Goal: Task Accomplishment & Management: Manage account settings

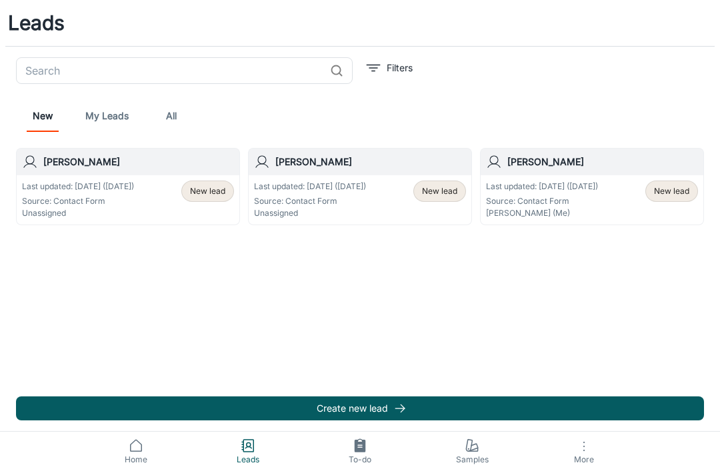
click at [145, 461] on span "Home" at bounding box center [136, 460] width 96 height 12
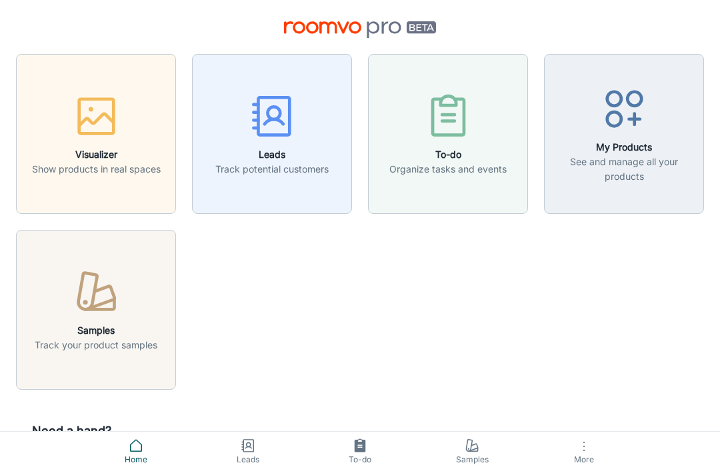
click at [302, 169] on p "Track potential customers" at bounding box center [271, 169] width 113 height 15
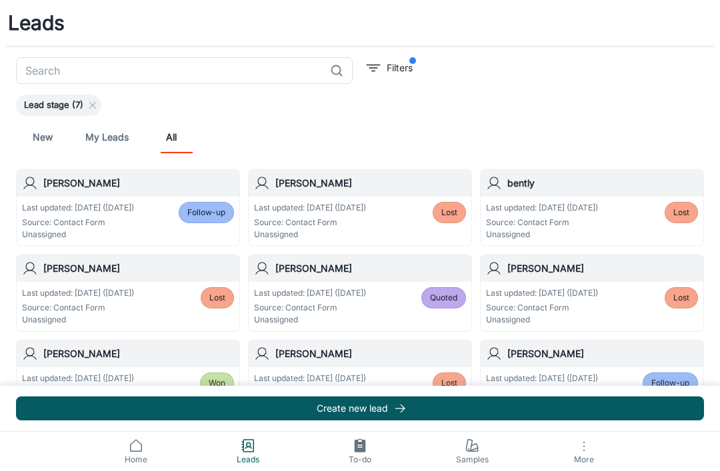
click at [215, 217] on span "Follow-up" at bounding box center [206, 213] width 38 height 12
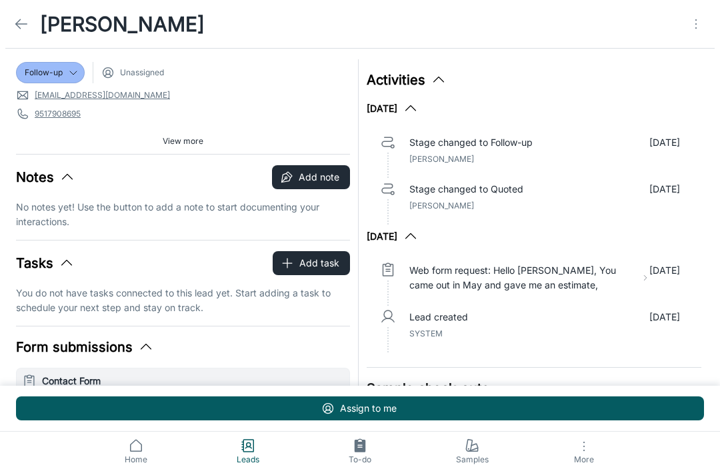
click at [63, 75] on div "Follow-up" at bounding box center [50, 73] width 51 height 12
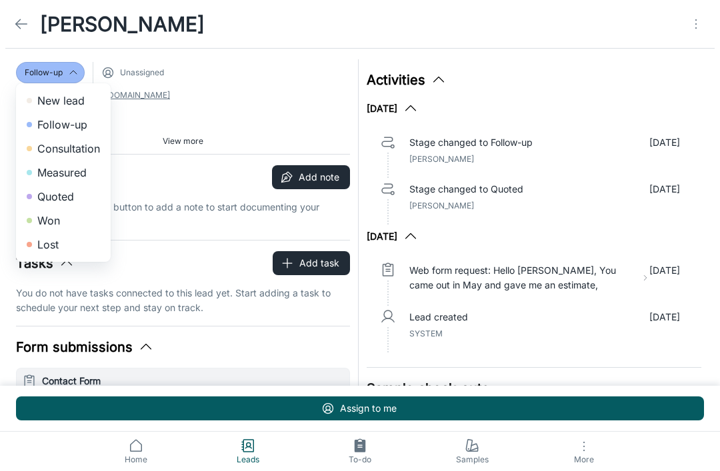
click at [53, 221] on li "Won" at bounding box center [63, 221] width 95 height 24
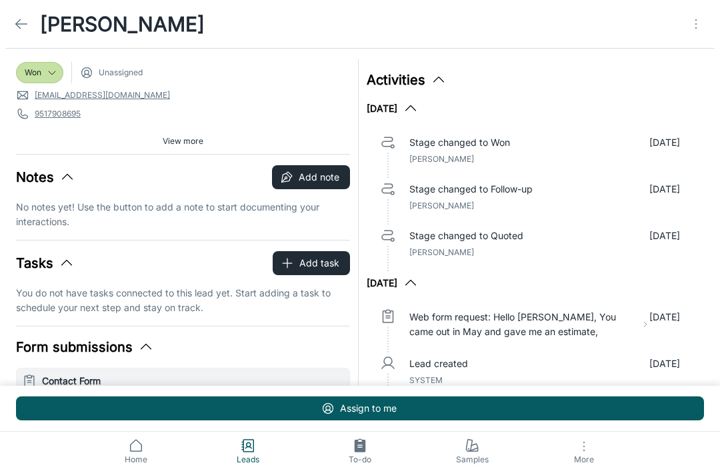
click at [19, 23] on icon at bounding box center [21, 24] width 16 height 16
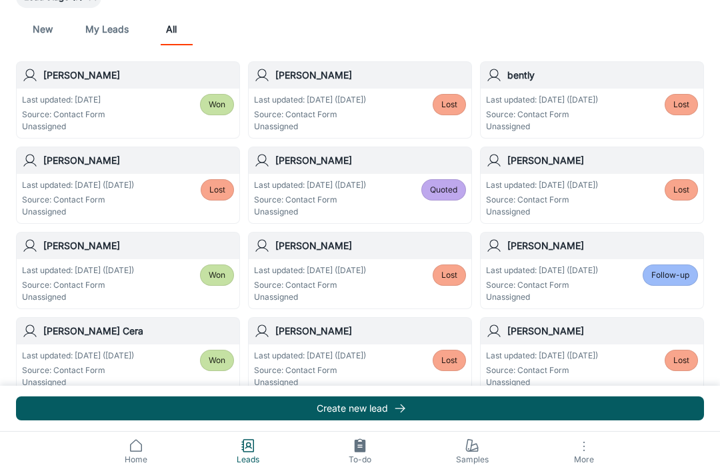
scroll to position [107, 0]
click at [668, 281] on span "Follow-up" at bounding box center [670, 276] width 38 height 12
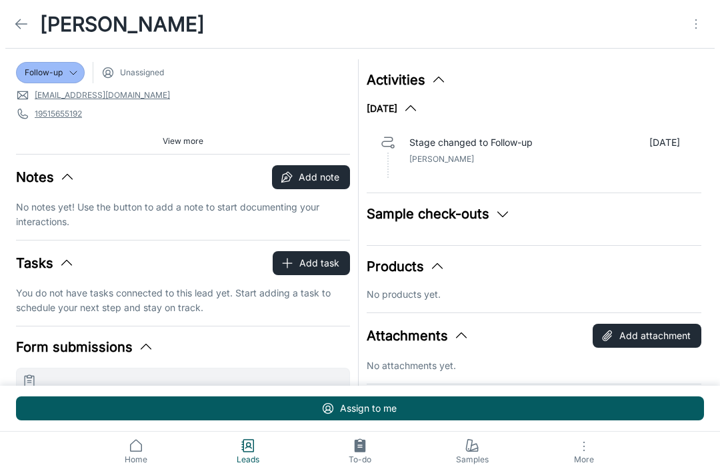
click at [11, 36] on div "[PERSON_NAME]" at bounding box center [106, 24] width 213 height 48
click at [19, 17] on icon at bounding box center [21, 24] width 16 height 16
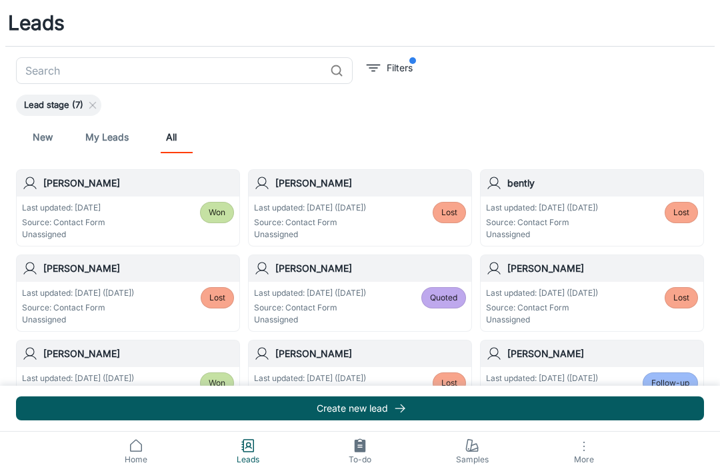
click at [39, 151] on link "New" at bounding box center [43, 137] width 32 height 32
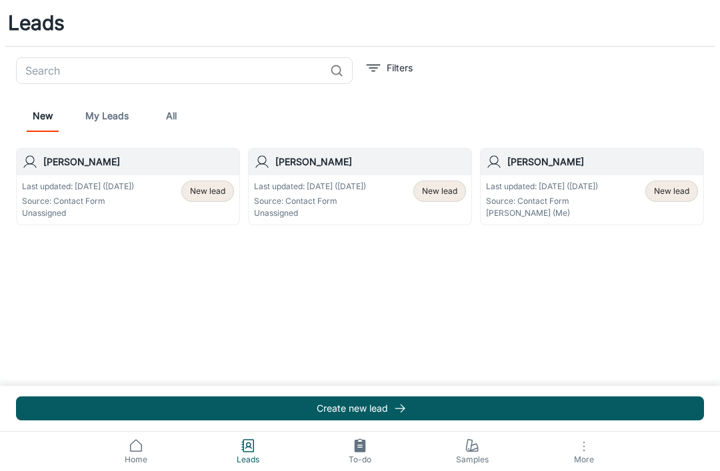
click at [123, 192] on p "Last updated: [DATE] ([DATE])" at bounding box center [78, 187] width 112 height 12
